Goal: Task Accomplishment & Management: Manage account settings

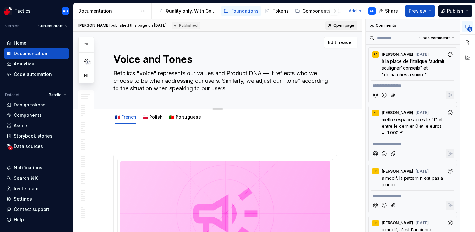
type textarea "*"
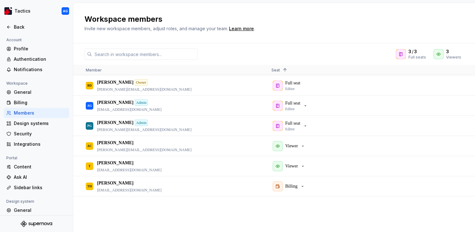
click at [262, 45] on div "3 / 3 Full seats 3 Viewers Member Seat 1 BD Baptiste Dantas Owner b.dantas@betc…" at bounding box center [274, 137] width 402 height 188
click at [453, 19] on h2 "Workspace members" at bounding box center [271, 19] width 372 height 10
click at [169, 53] on input "text" at bounding box center [145, 53] width 106 height 11
type input "b"
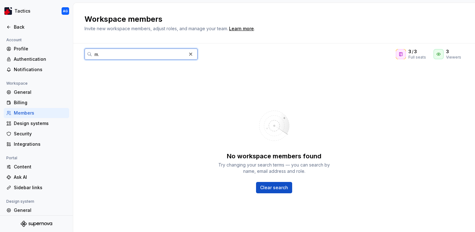
type input "m"
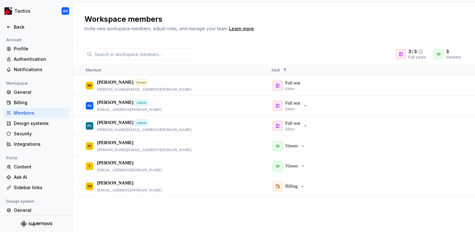
click at [422, 51] on icon at bounding box center [420, 51] width 5 height 5
click at [423, 51] on icon at bounding box center [420, 51] width 5 height 5
click at [455, 51] on icon at bounding box center [452, 51] width 5 height 5
click at [408, 36] on div "Workspace members Invite new workspace members, adjust roles, and manage your t…" at bounding box center [274, 23] width 402 height 41
click at [303, 166] on icon "button" at bounding box center [303, 165] width 5 height 5
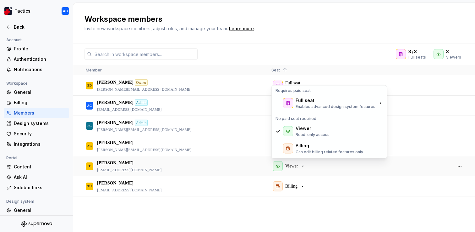
click at [296, 46] on div "3 / 3 Full seats 3 Viewers Member Seat 1 [PERSON_NAME] [PERSON_NAME] Owner [PER…" at bounding box center [274, 137] width 402 height 188
